Goal: Navigation & Orientation: Find specific page/section

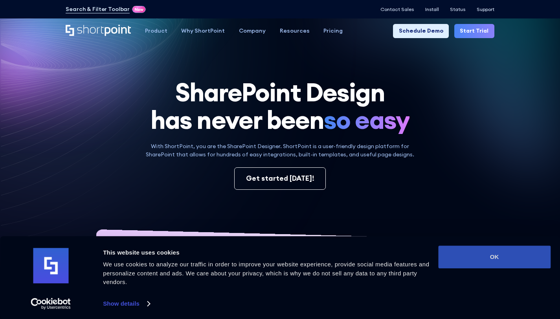
click at [460, 252] on button "OK" at bounding box center [494, 257] width 112 height 23
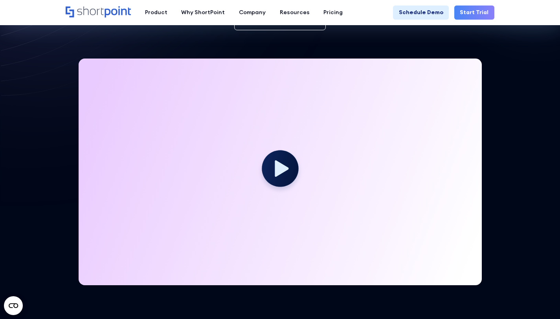
scroll to position [160, 0]
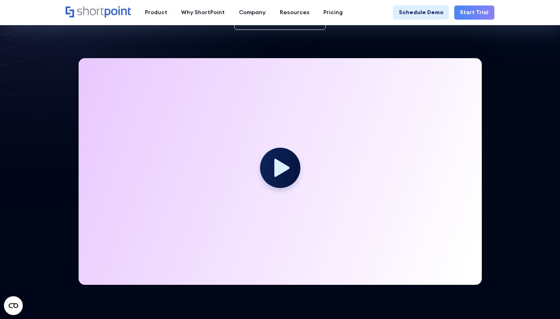
click at [267, 175] on circle at bounding box center [280, 168] width 40 height 40
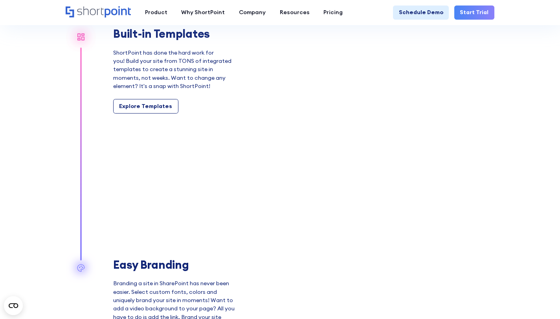
scroll to position [692, 0]
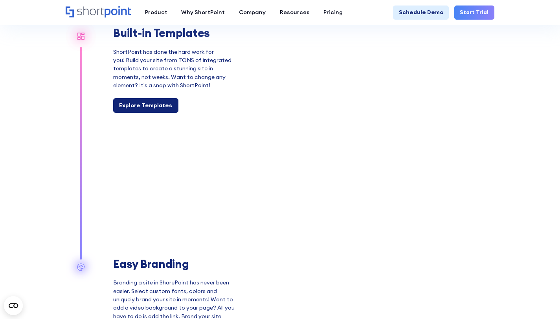
click at [145, 110] on div "Explore Templates" at bounding box center [145, 105] width 53 height 8
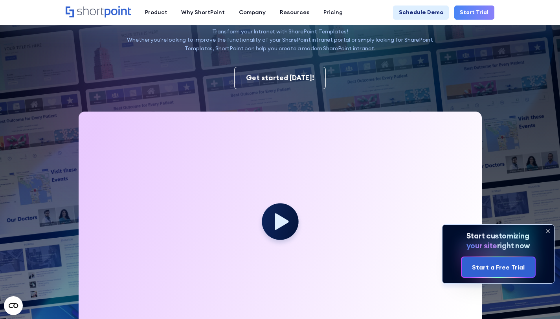
scroll to position [118, 0]
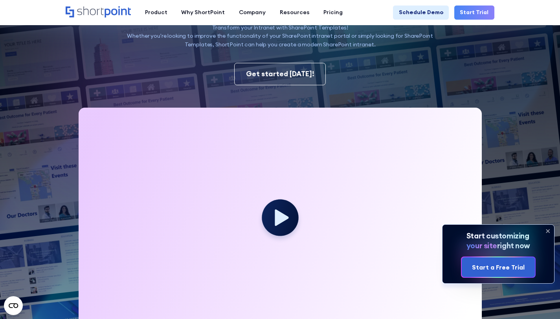
click at [548, 228] on icon at bounding box center [548, 231] width 13 height 13
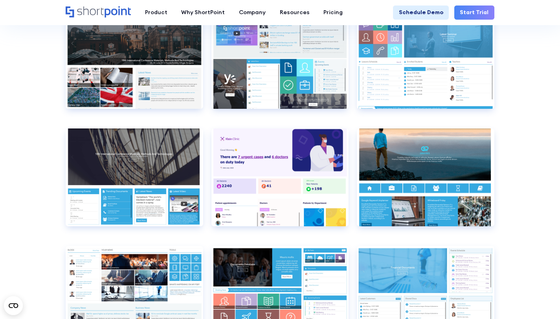
scroll to position [2833, 0]
